Goal: Find specific page/section: Find specific page/section

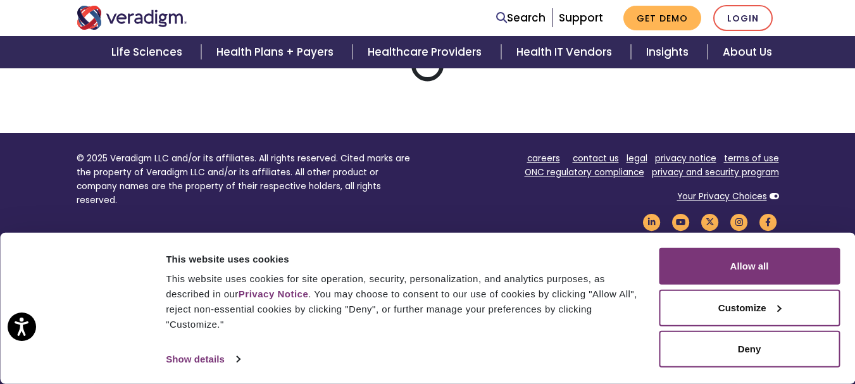
scroll to position [357, 0]
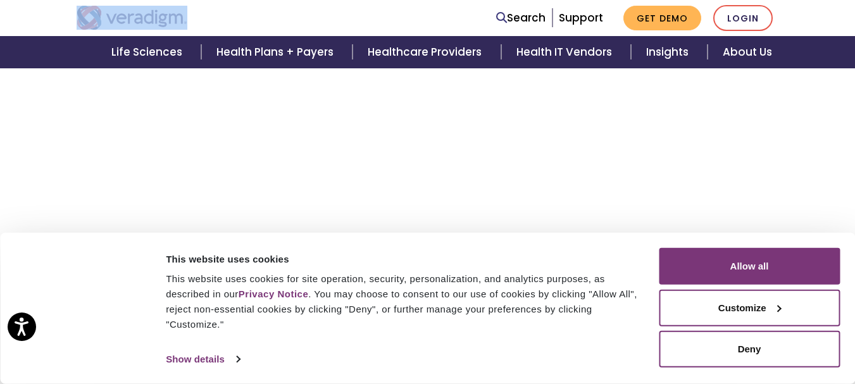
drag, startPoint x: 208, startPoint y: 11, endPoint x: 128, endPoint y: 0, distance: 80.4
click at [128, 0] on nav "Search Support Get Demo Login" at bounding box center [427, 18] width 855 height 36
copy link "Veradigm logo"
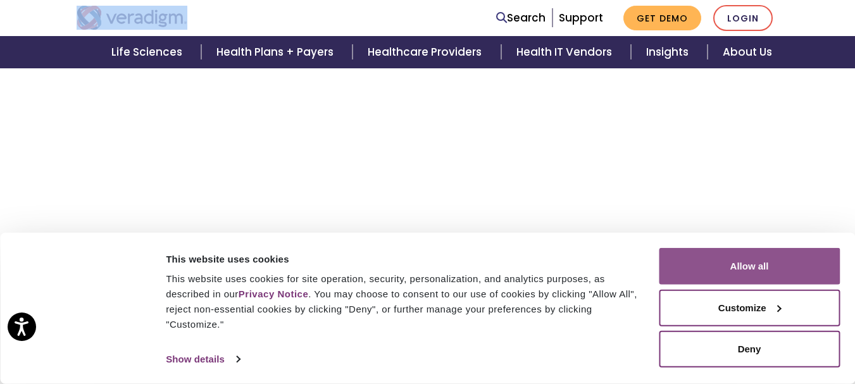
click at [757, 271] on button "Allow all" at bounding box center [749, 266] width 181 height 37
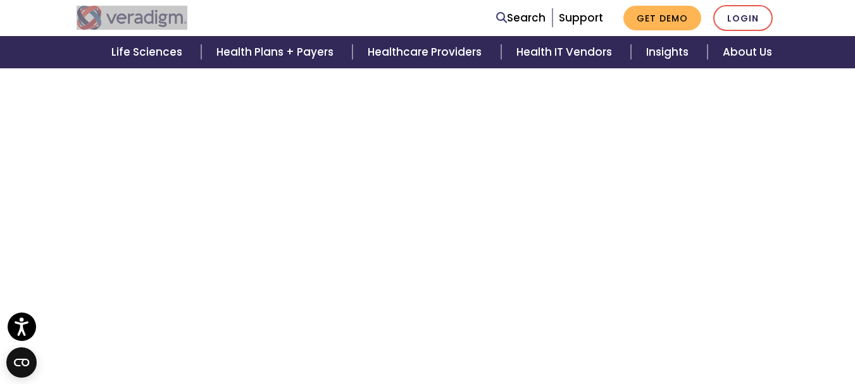
scroll to position [2349, 0]
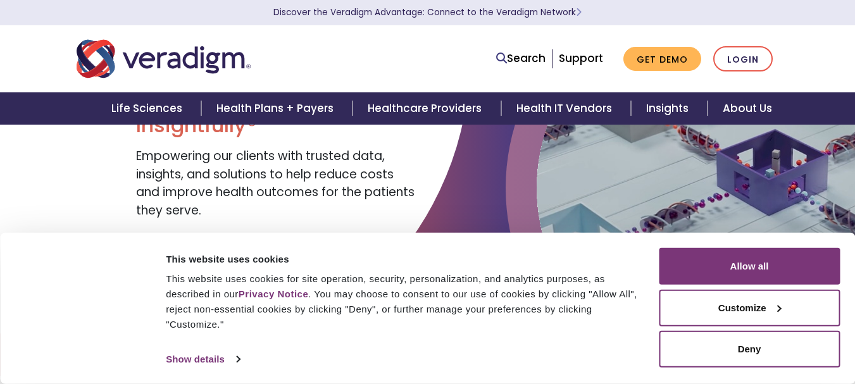
scroll to position [127, 0]
